Goal: Task Accomplishment & Management: Use online tool/utility

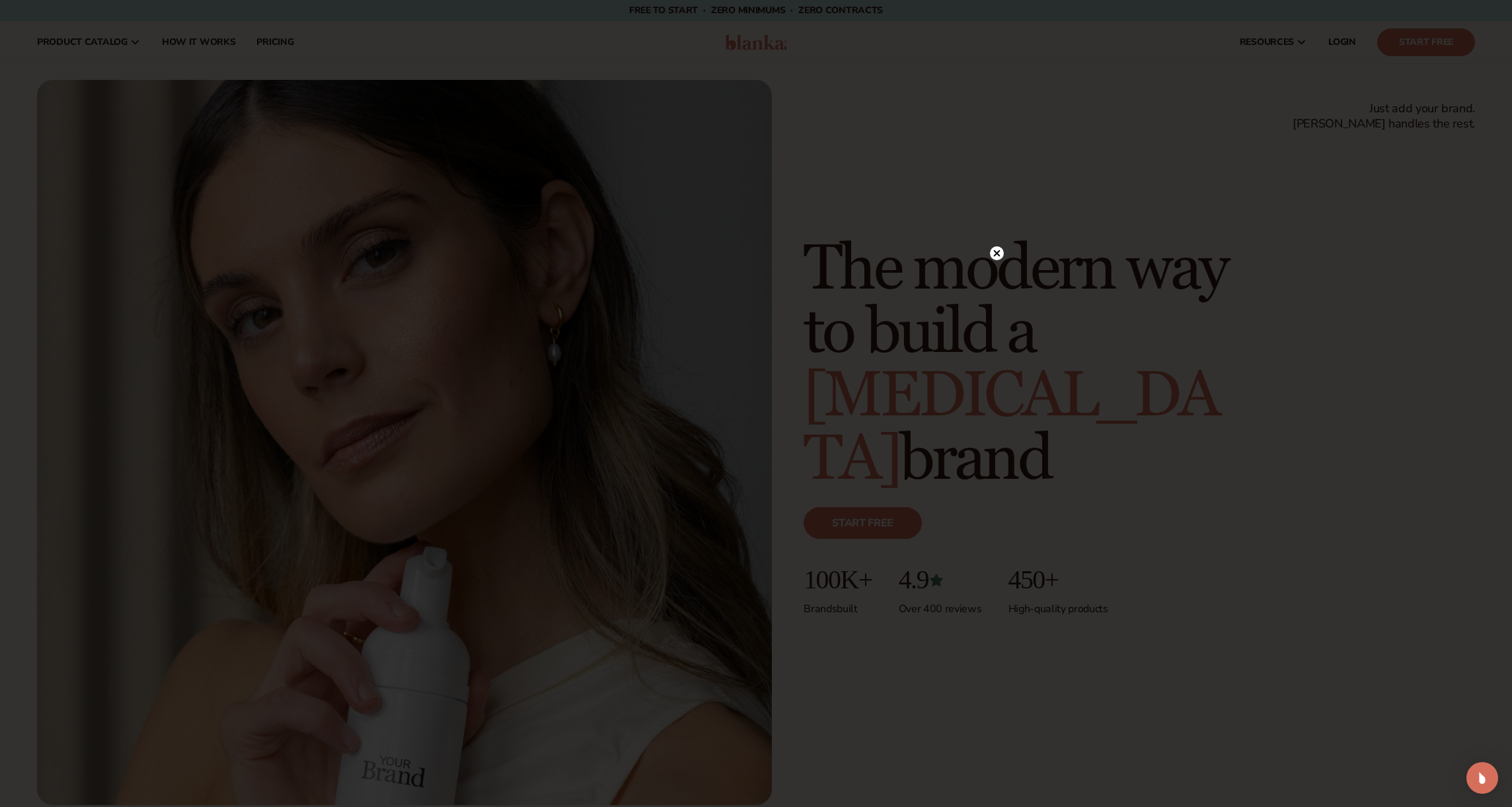
click at [994, 251] on icon at bounding box center [997, 253] width 7 height 7
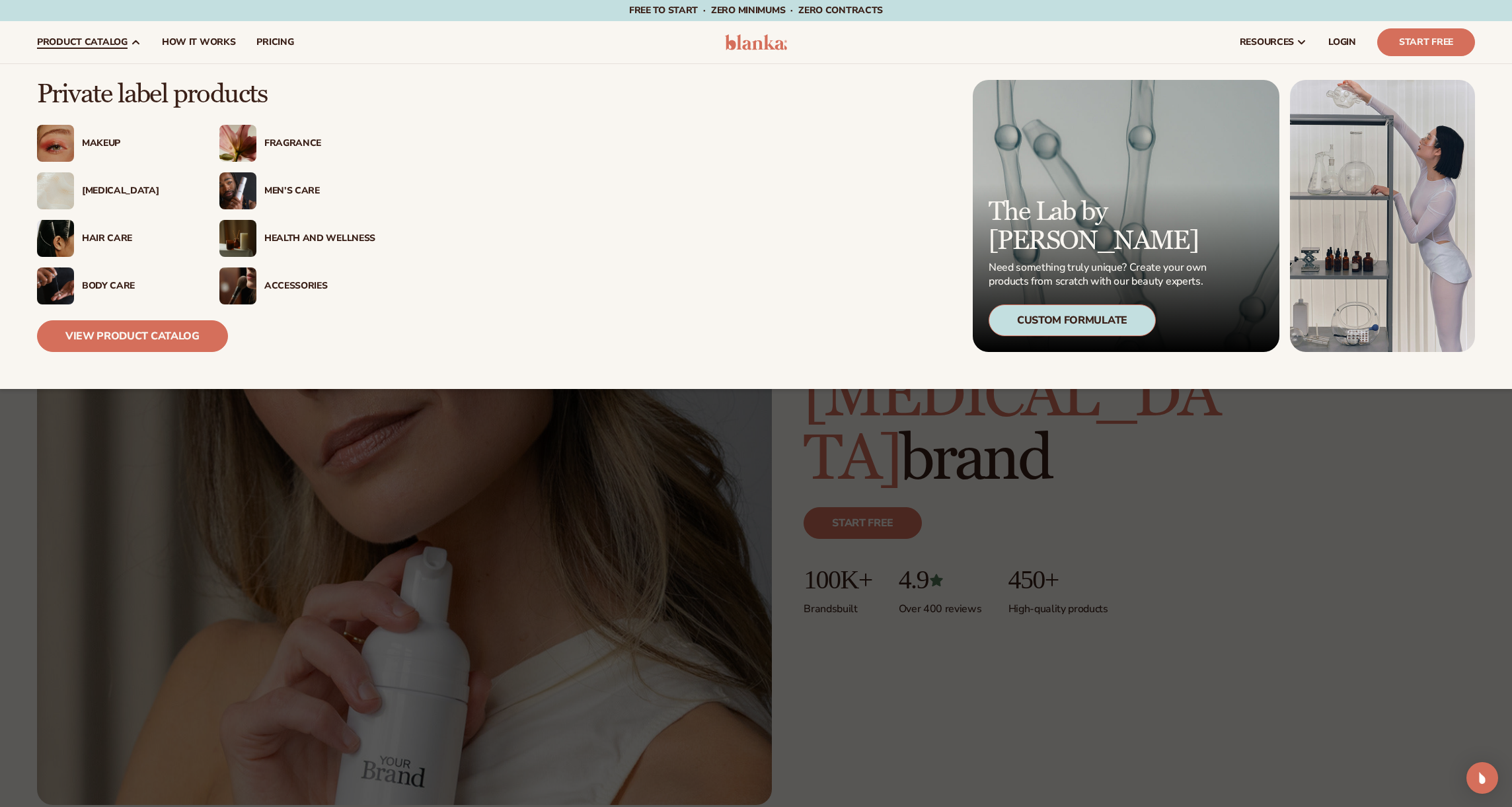
click at [50, 241] on img at bounding box center [55, 239] width 37 height 37
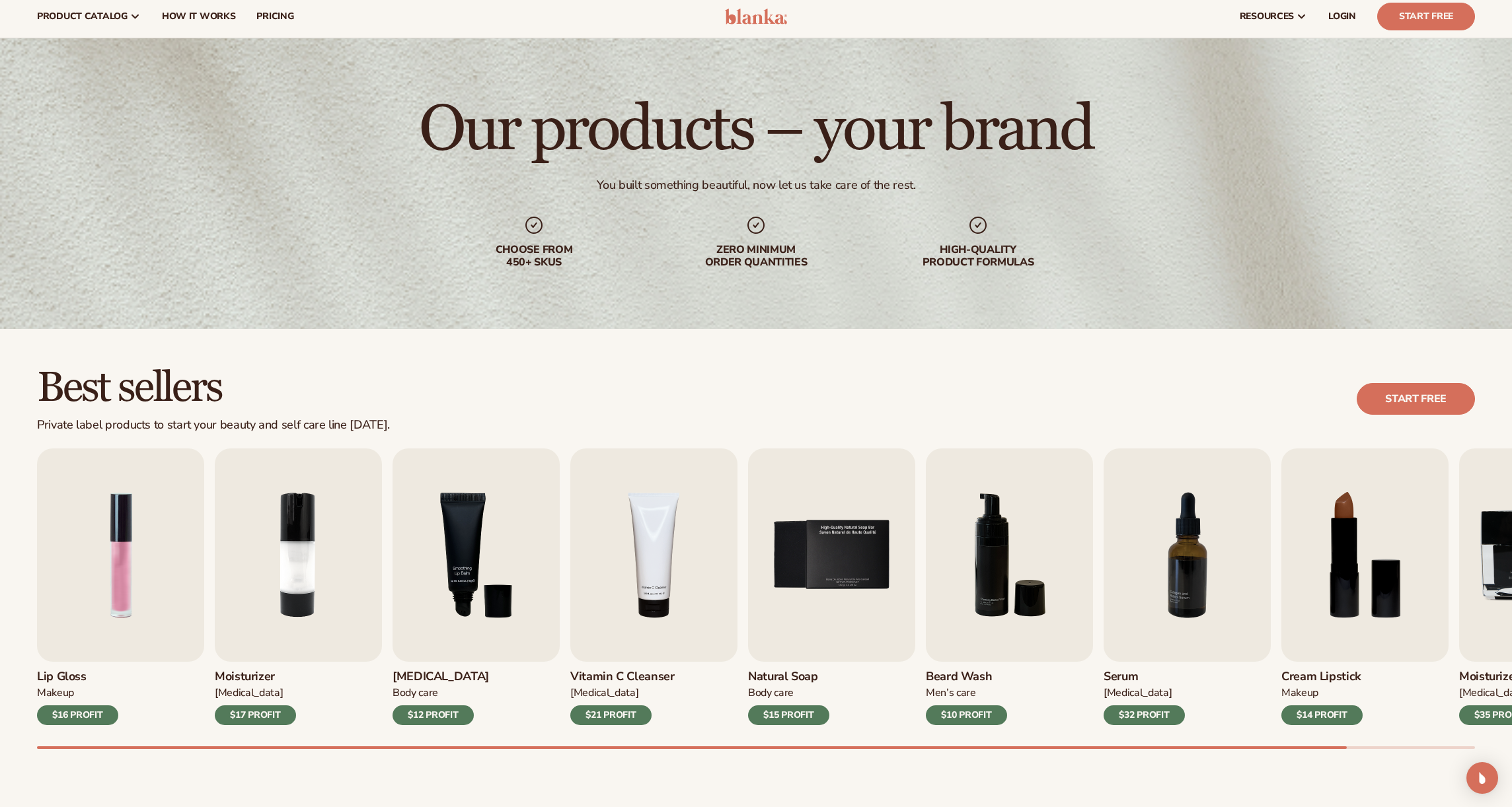
scroll to position [160, 0]
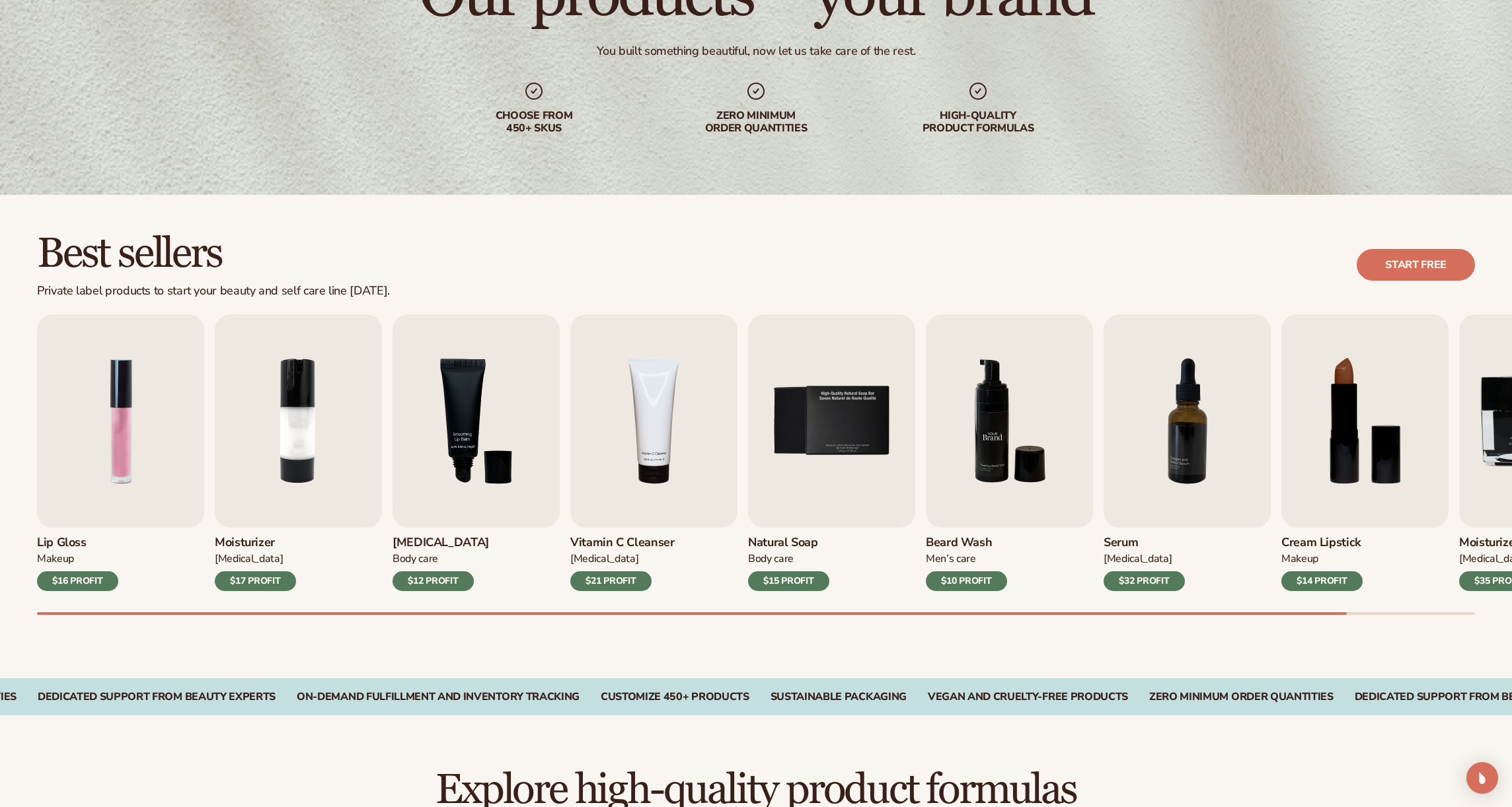
click at [1023, 418] on img "6 / 9" at bounding box center [1009, 421] width 167 height 213
click at [1008, 423] on img "6 / 9" at bounding box center [1009, 421] width 167 height 213
click at [1126, 402] on img "7 / 9" at bounding box center [1187, 421] width 167 height 213
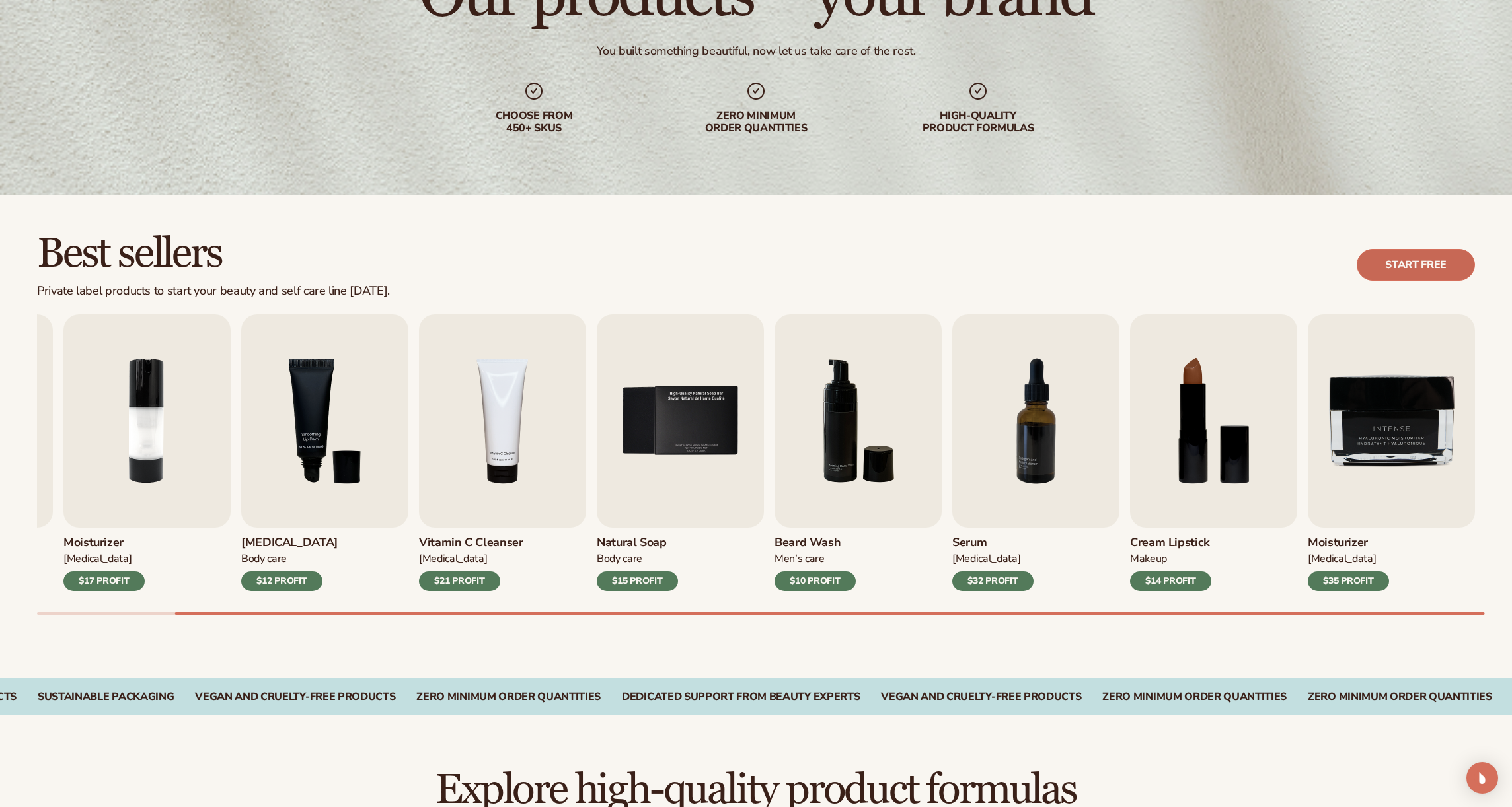
click at [1402, 272] on link "Start free" at bounding box center [1416, 264] width 119 height 32
